Goal: Task Accomplishment & Management: Complete application form

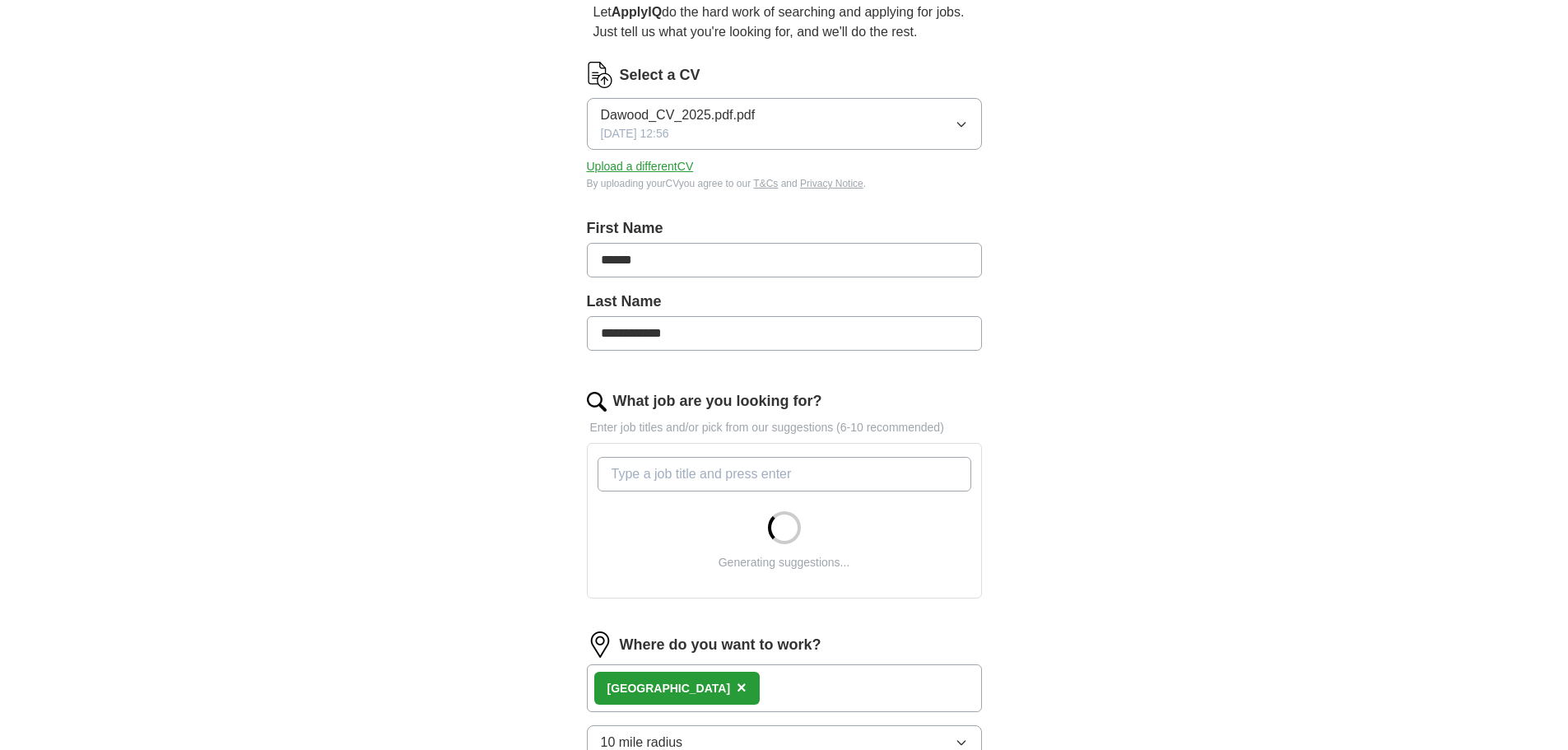
scroll to position [164, 0]
click at [762, 474] on input "What job are you looking for?" at bounding box center [785, 472] width 374 height 35
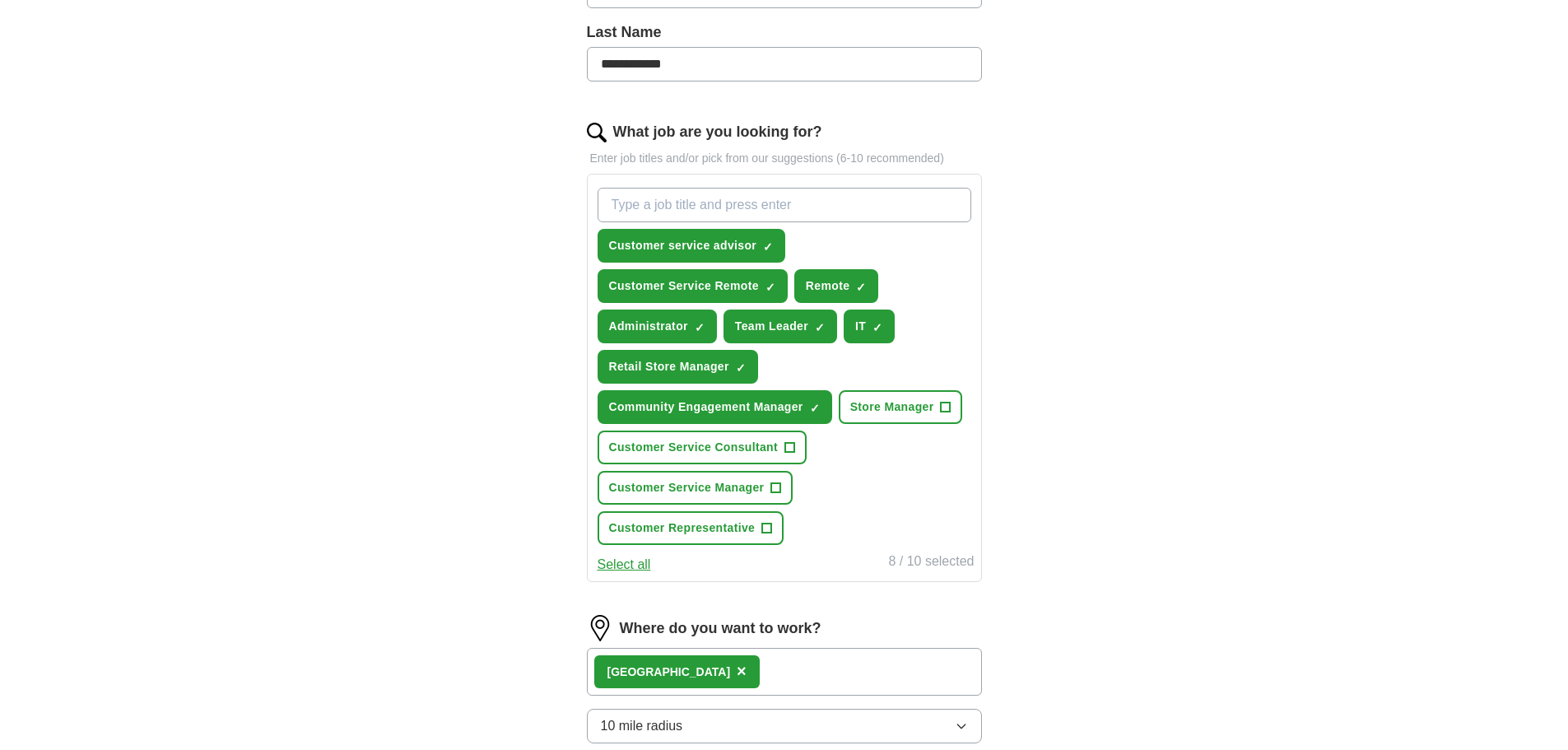
scroll to position [433, 0]
click at [0, 0] on span "×" at bounding box center [0, 0] width 0 height 0
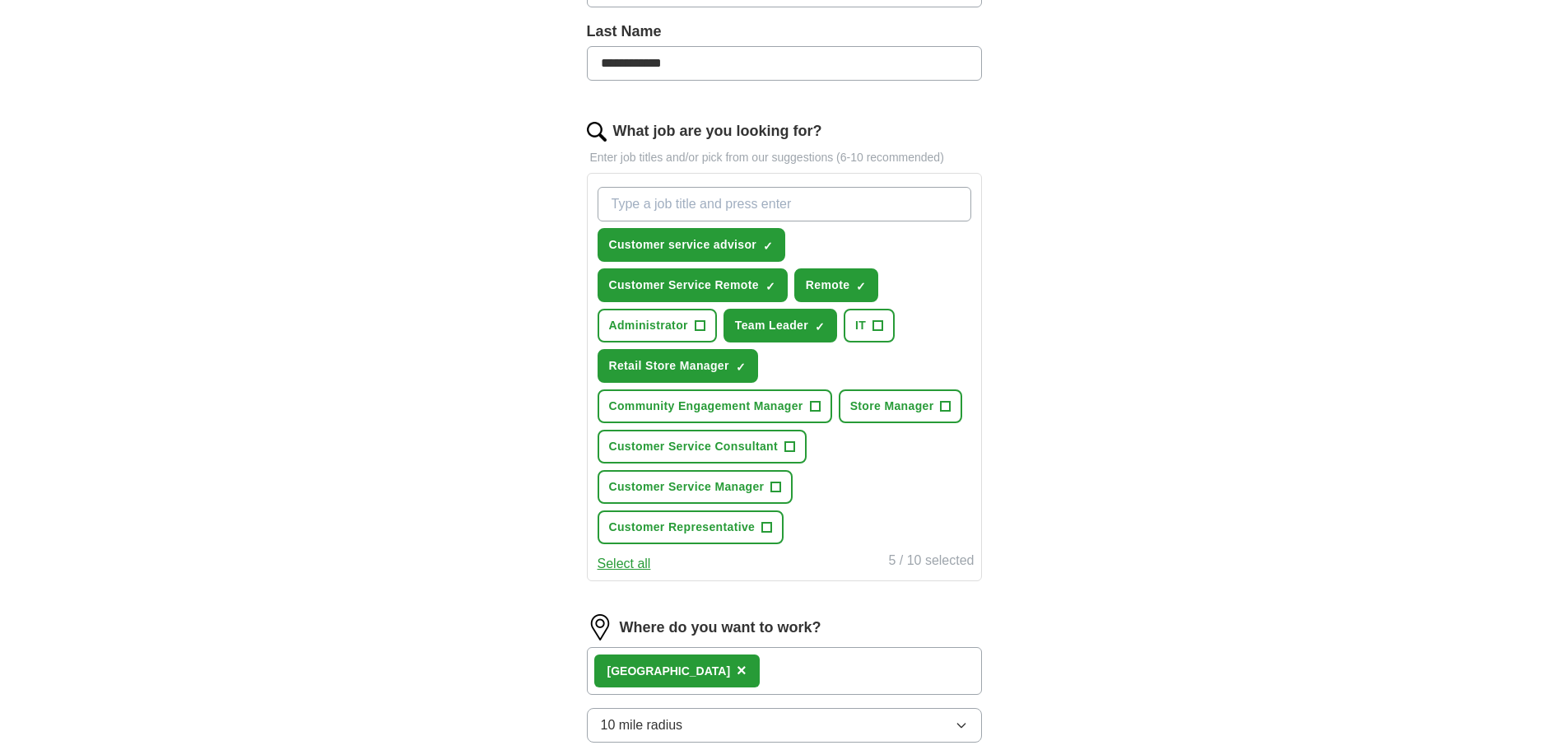
click at [808, 205] on input "What job are you looking for?" at bounding box center [785, 204] width 374 height 35
type input "sales assistant"
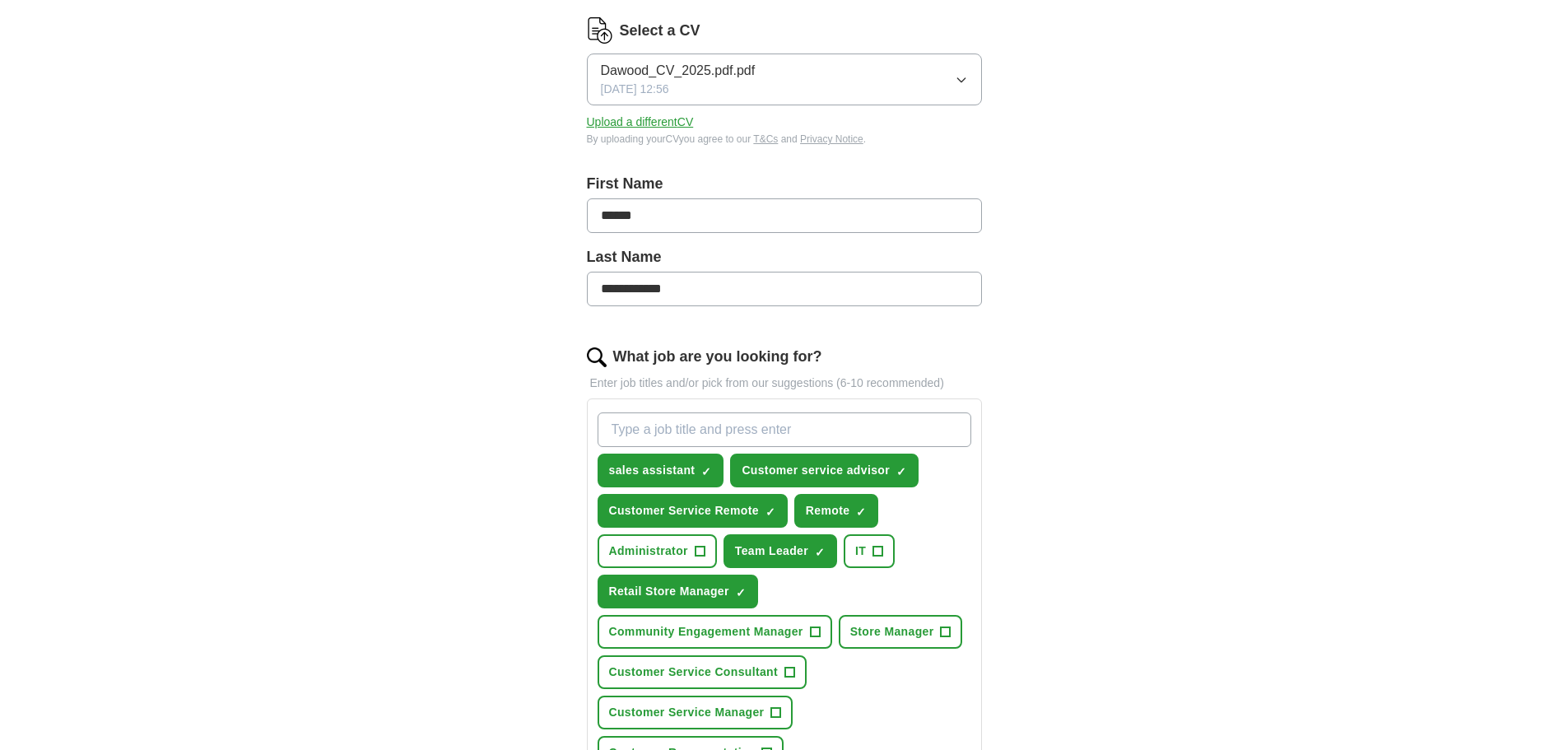
scroll to position [192, 0]
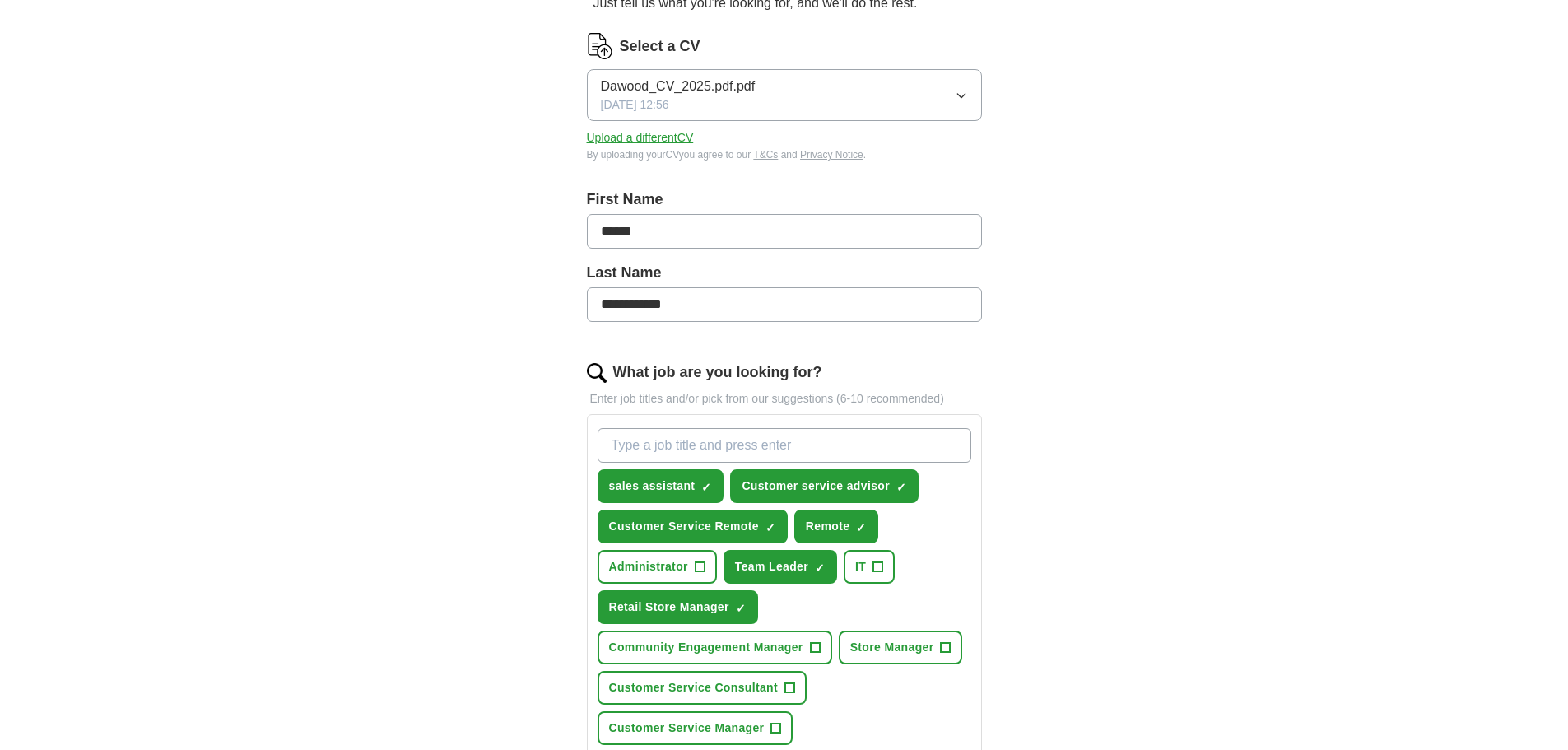
click at [921, 101] on button "Dawood_CV_2025.pdf.pdf 17/03/2025, 12:56" at bounding box center [785, 95] width 395 height 52
click at [735, 138] on span "Dawood_CV_2025.pdf.pdf" at bounding box center [678, 144] width 154 height 20
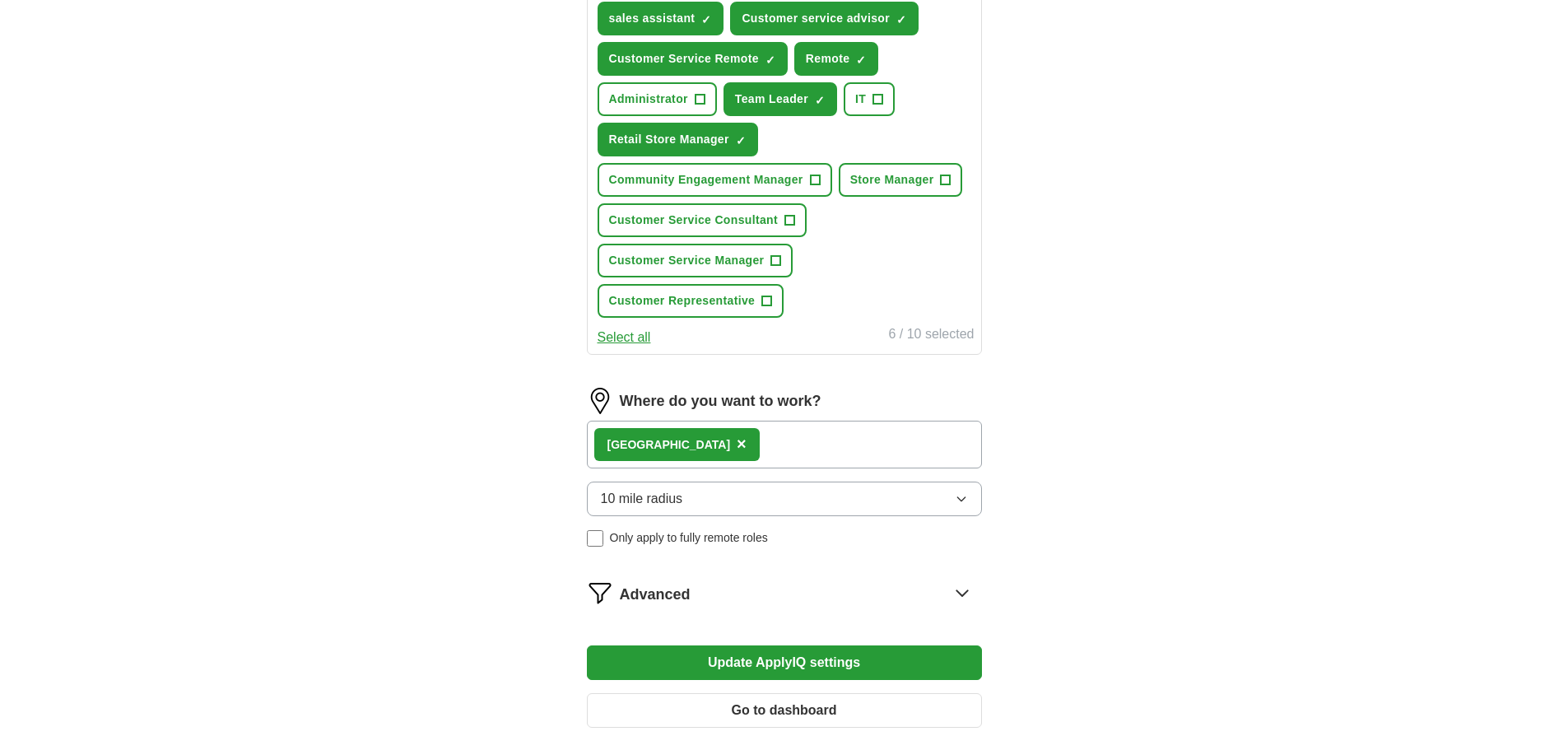
scroll to position [686, 0]
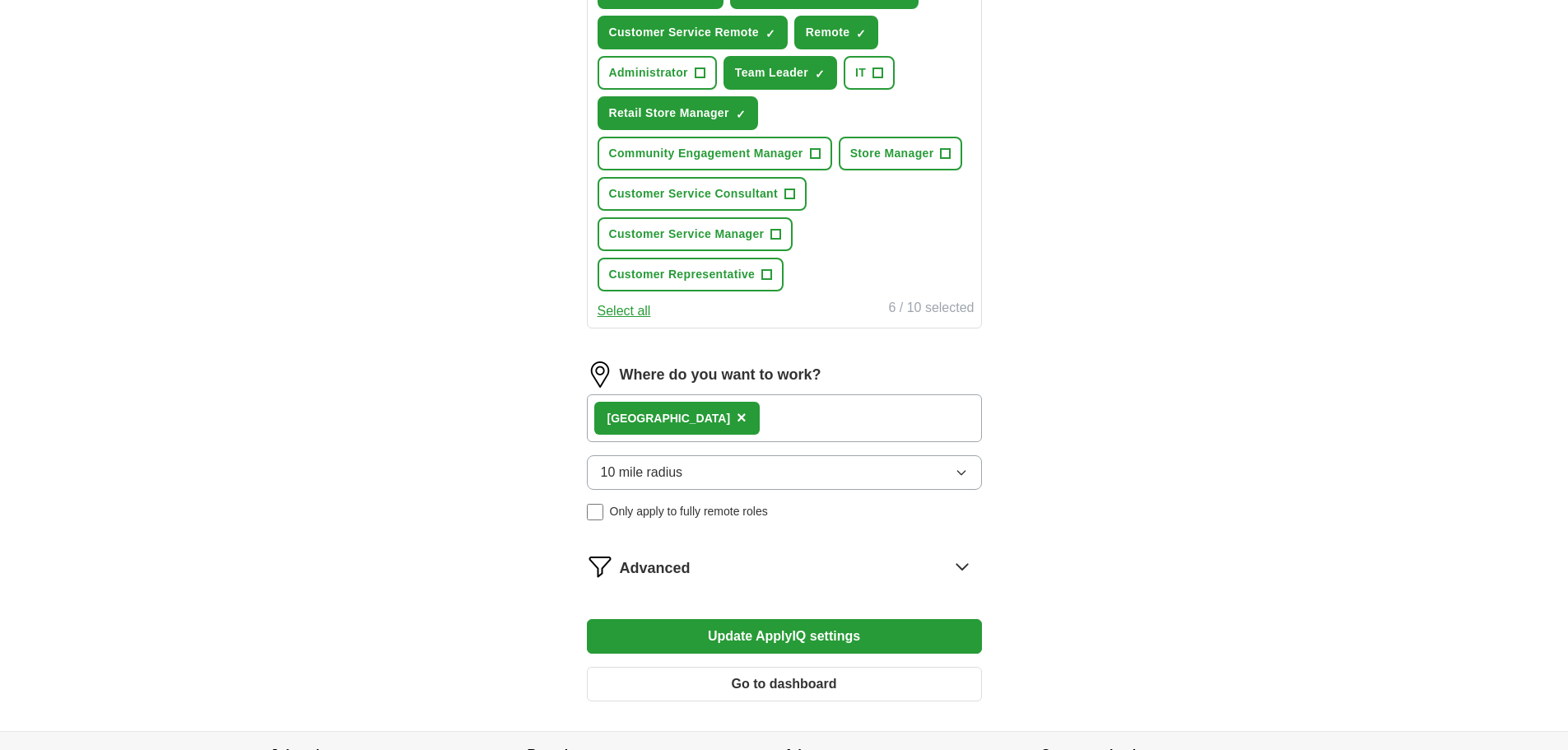
click at [815, 638] on button "Update ApplyIQ settings" at bounding box center [785, 636] width 395 height 35
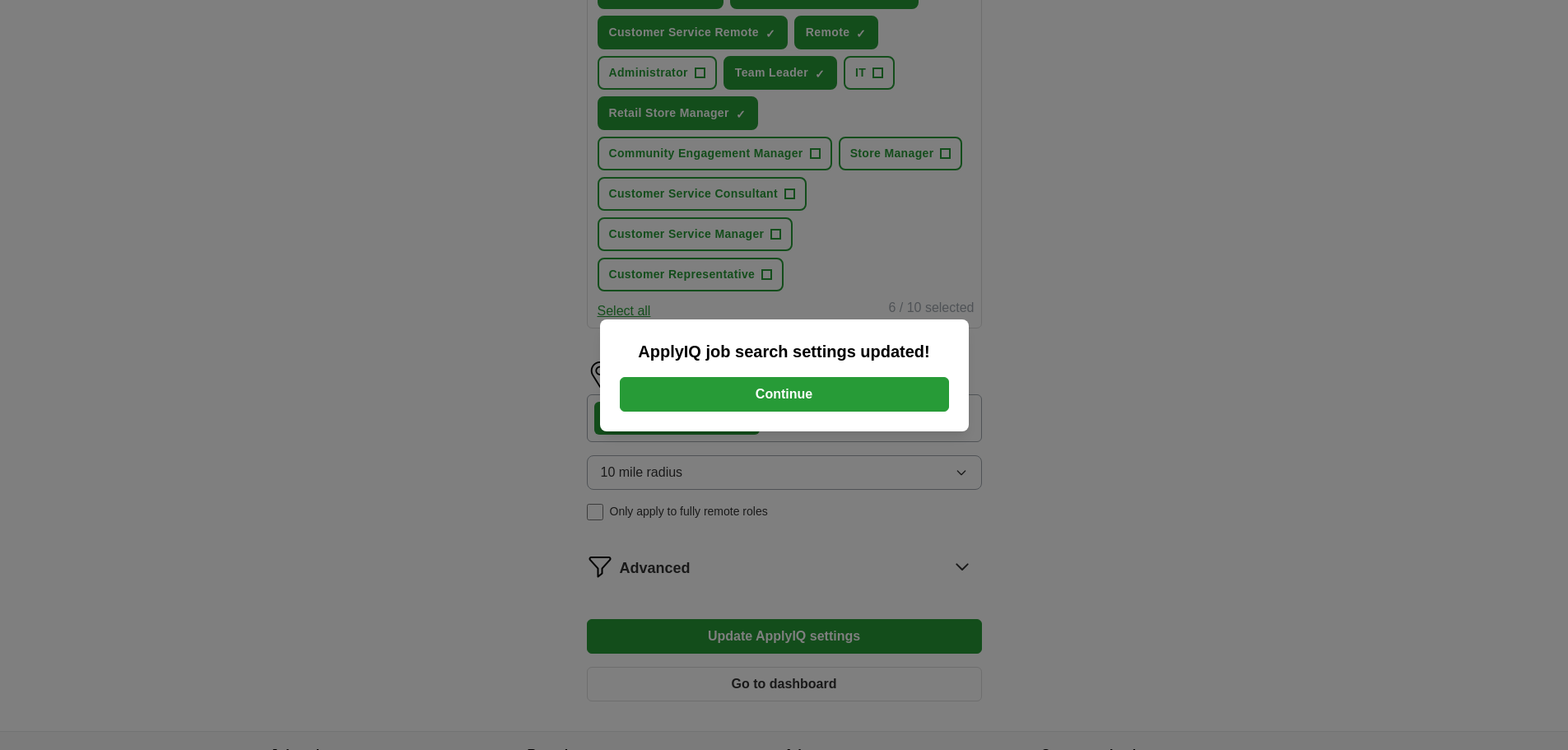
click at [821, 394] on button "Continue" at bounding box center [784, 394] width 330 height 35
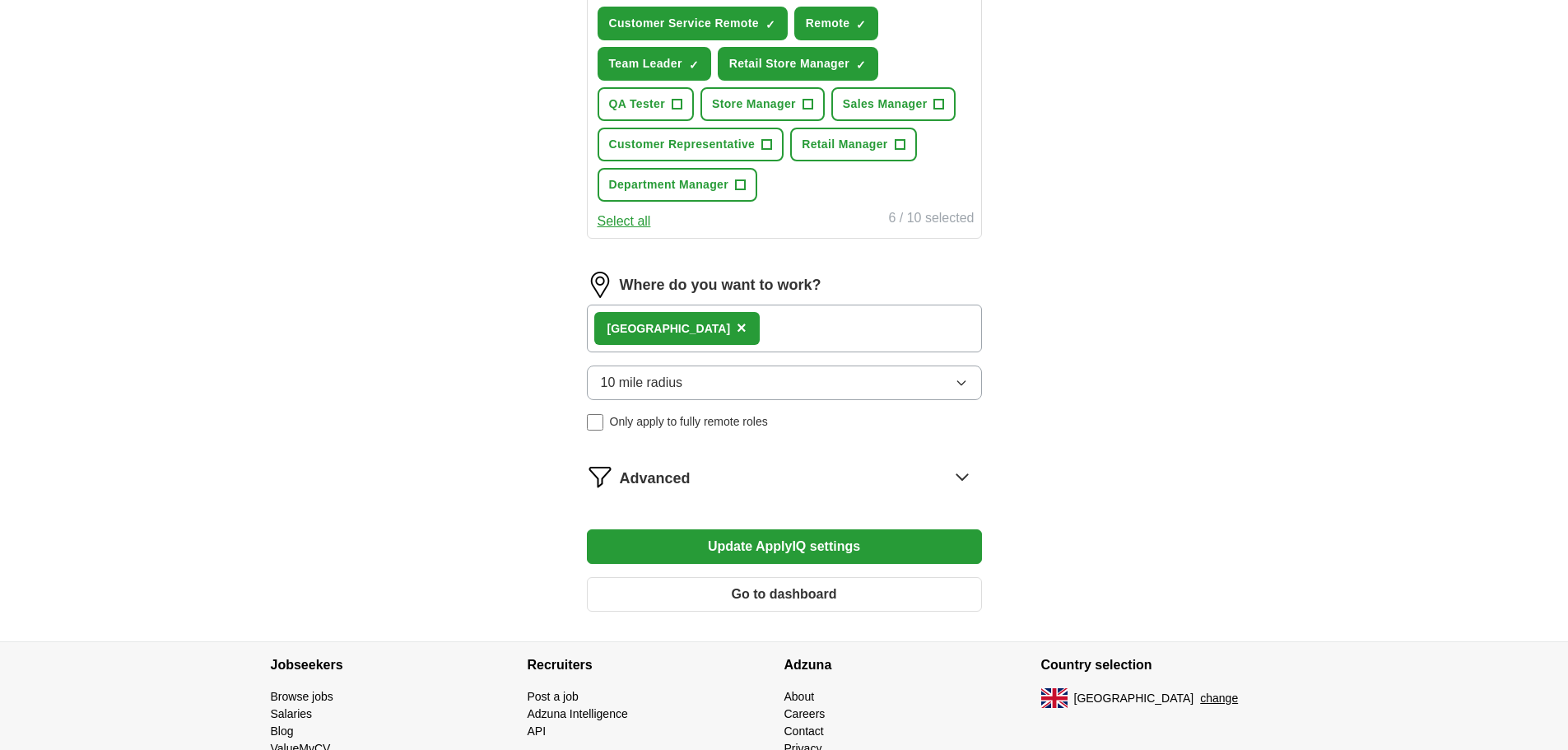
scroll to position [770, 0]
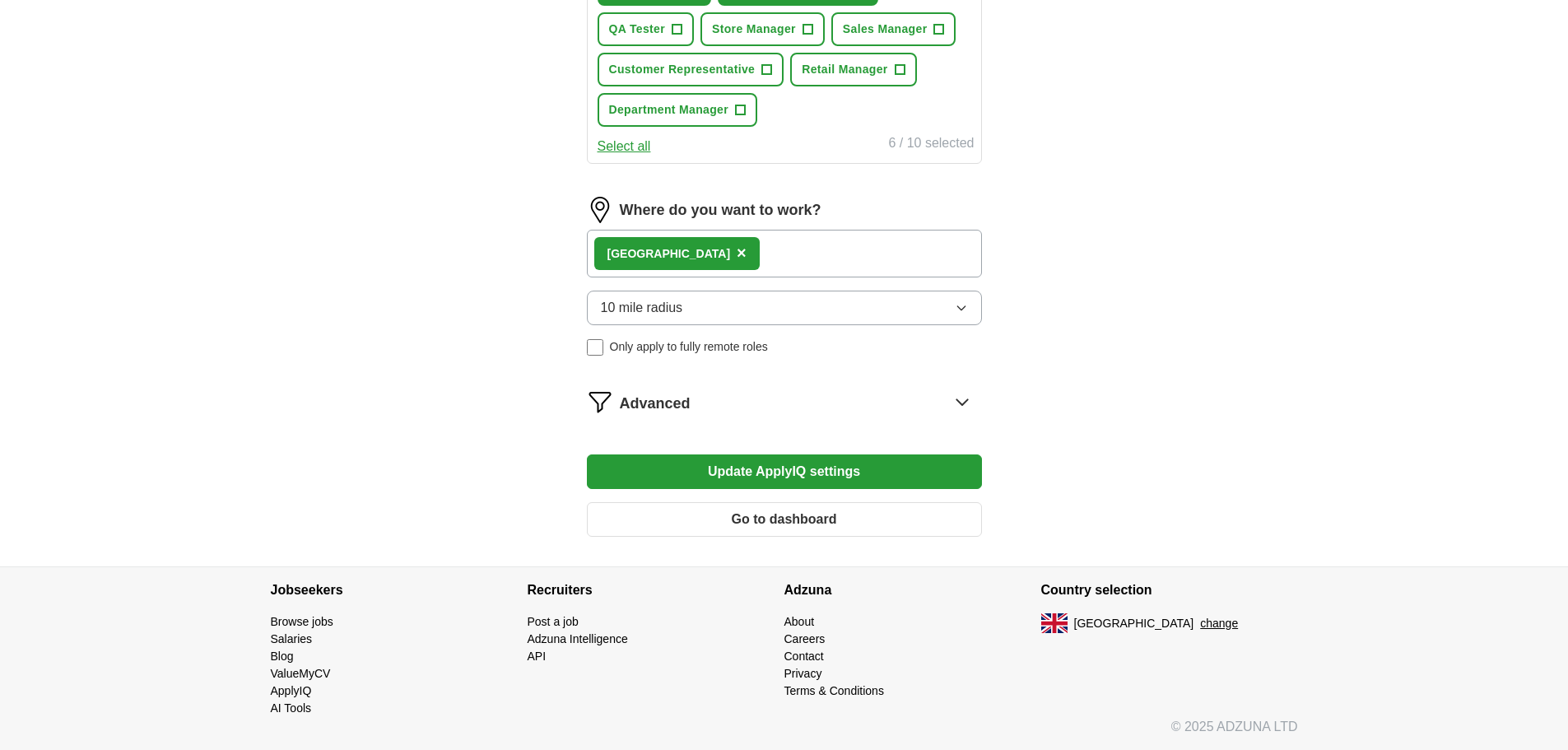
click at [925, 400] on div "Advanced" at bounding box center [800, 401] width 362 height 26
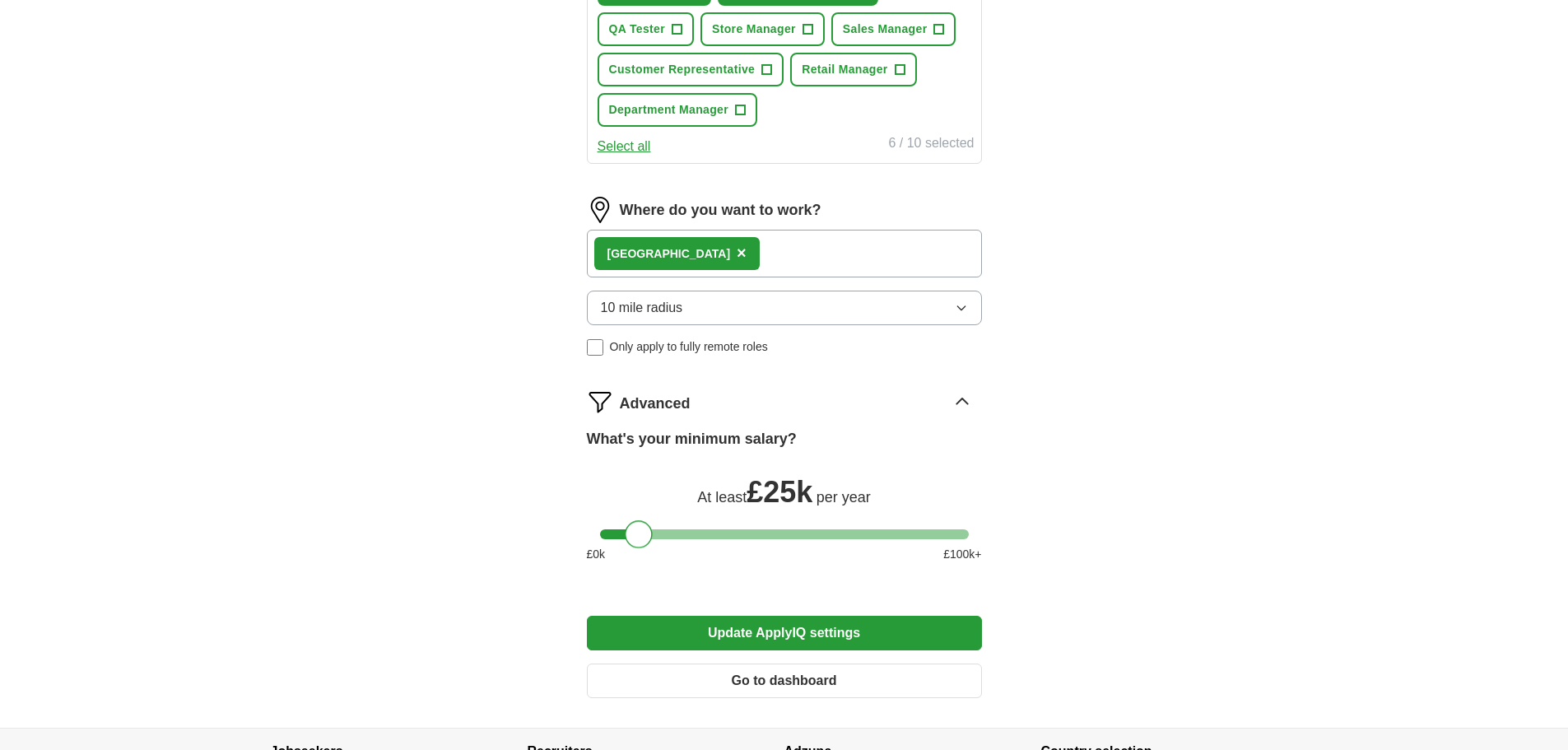
drag, startPoint x: 651, startPoint y: 539, endPoint x: 640, endPoint y: 539, distance: 11.0
click at [640, 539] on div at bounding box center [639, 534] width 28 height 28
click at [765, 628] on button "Update ApplyIQ settings" at bounding box center [785, 633] width 395 height 35
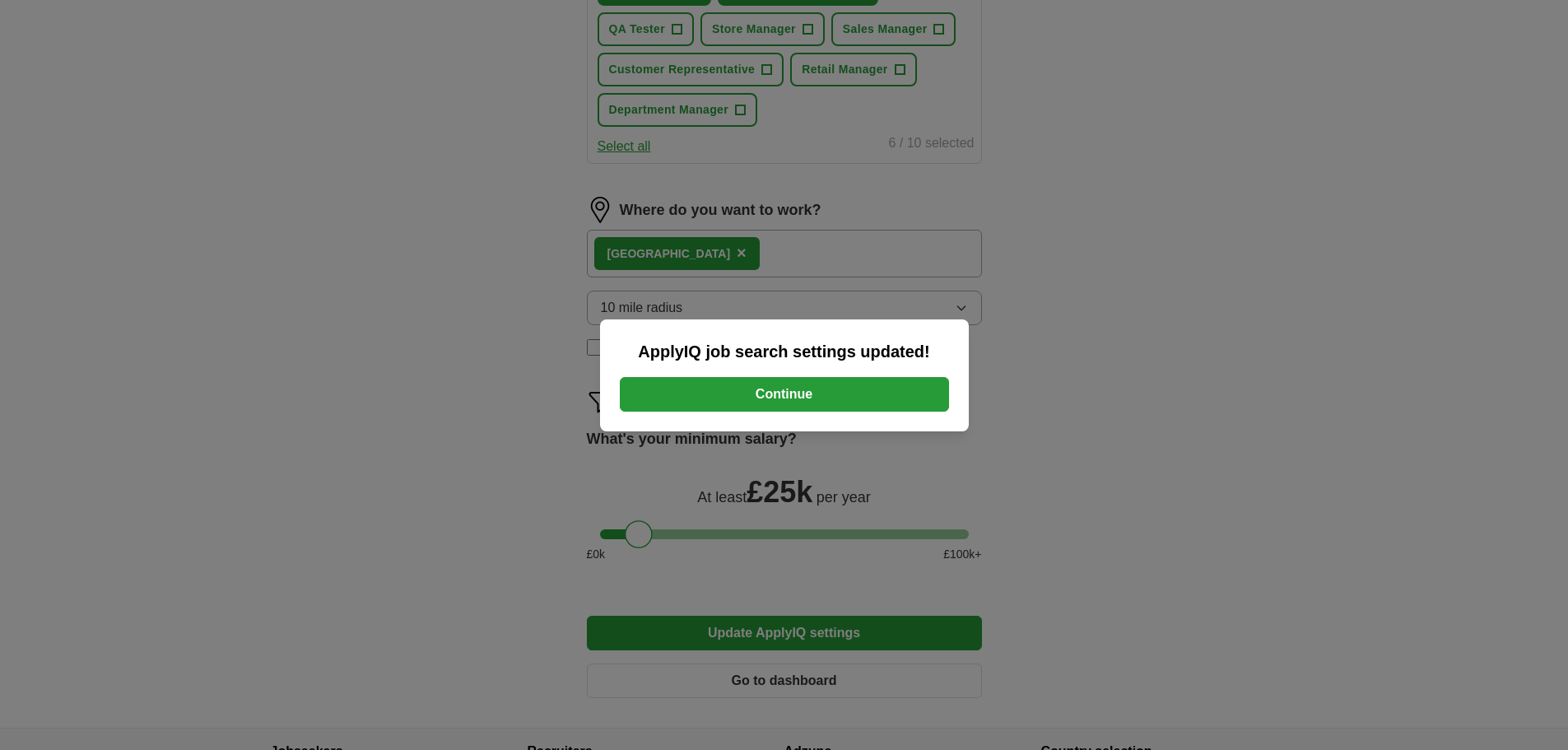
click at [845, 408] on button "Continue" at bounding box center [784, 394] width 330 height 35
